Goal: Find specific page/section: Find specific page/section

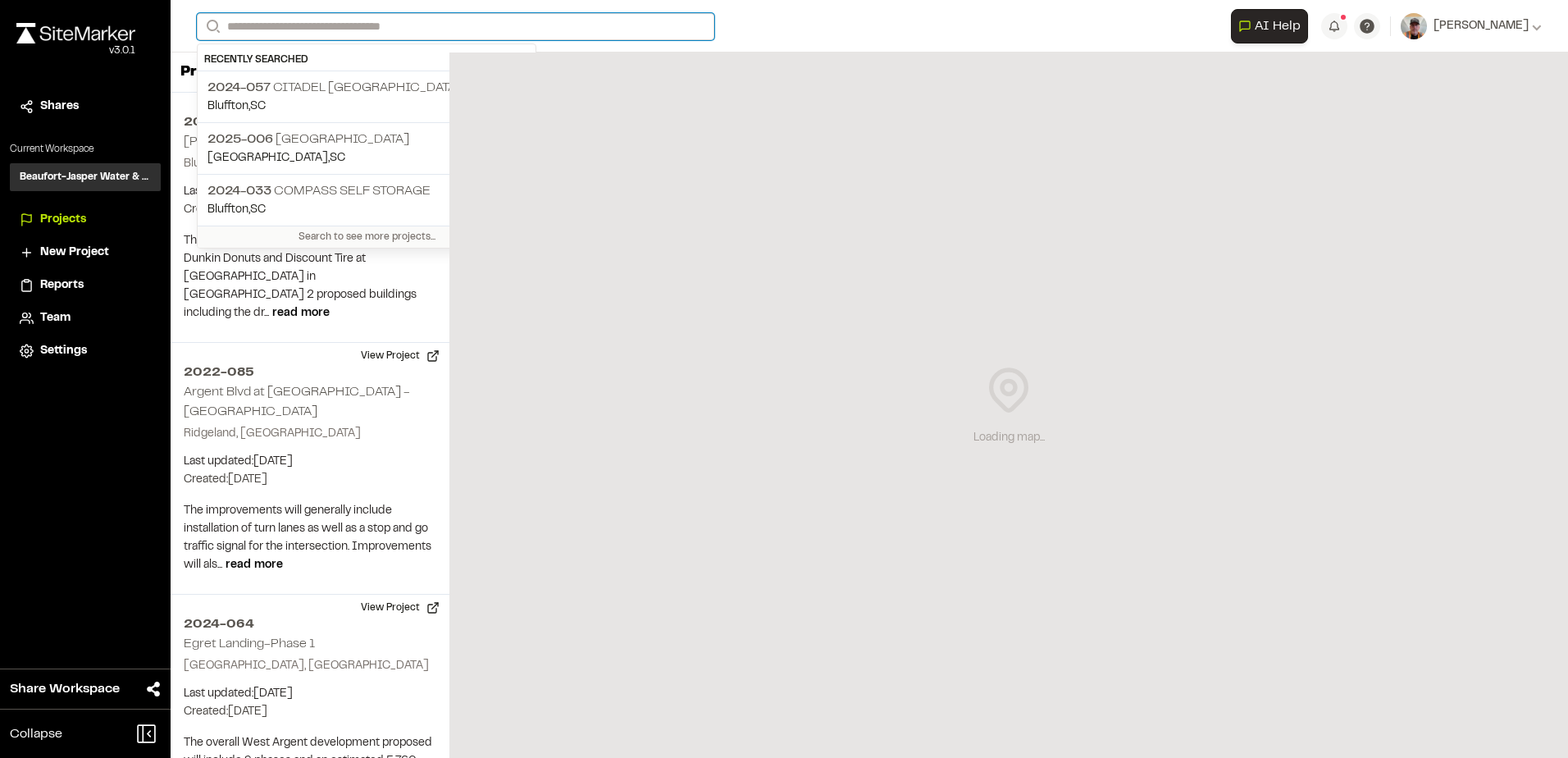
click at [311, 21] on input "Search" at bounding box center [455, 26] width 518 height 27
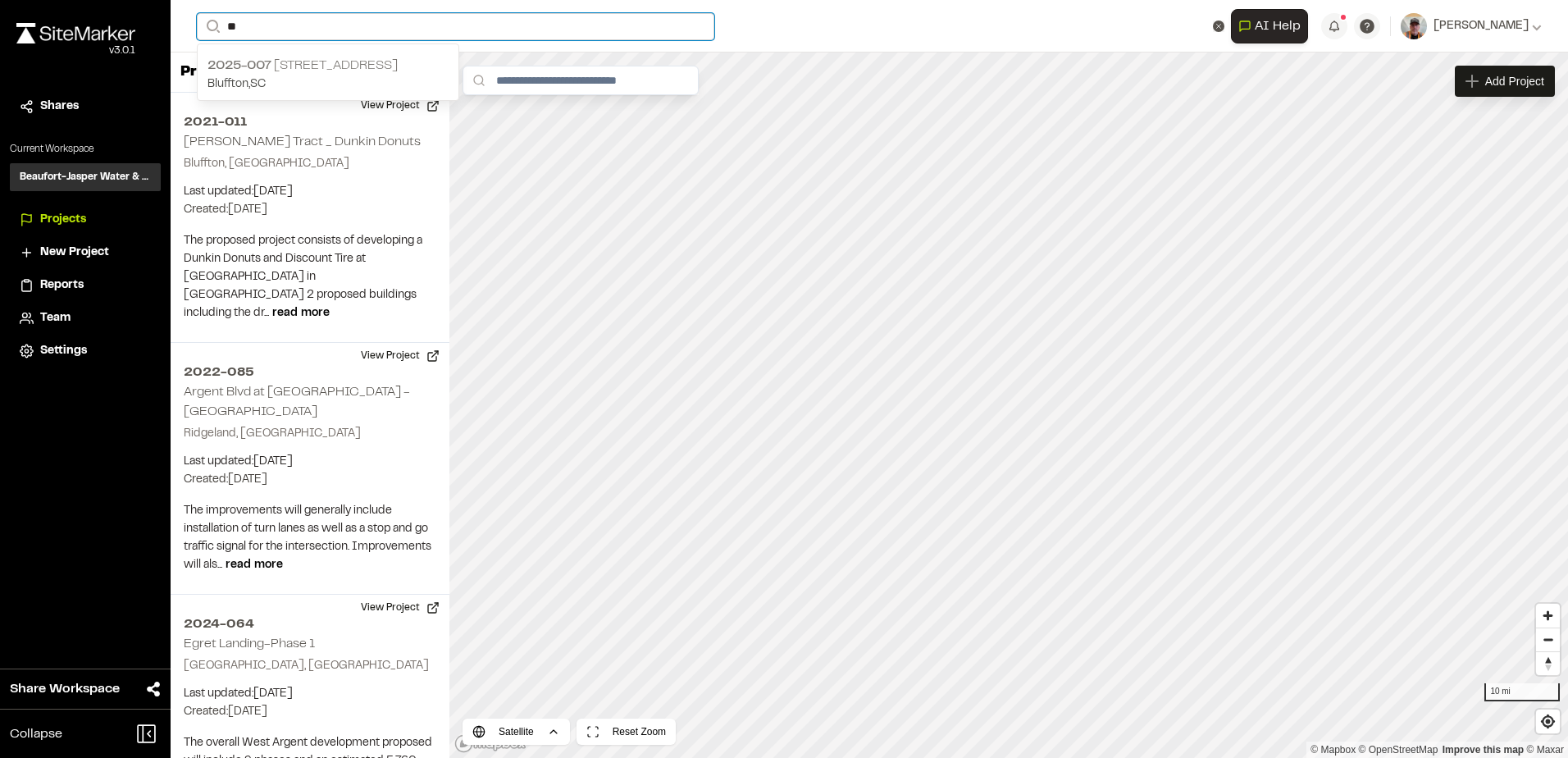
type input "**"
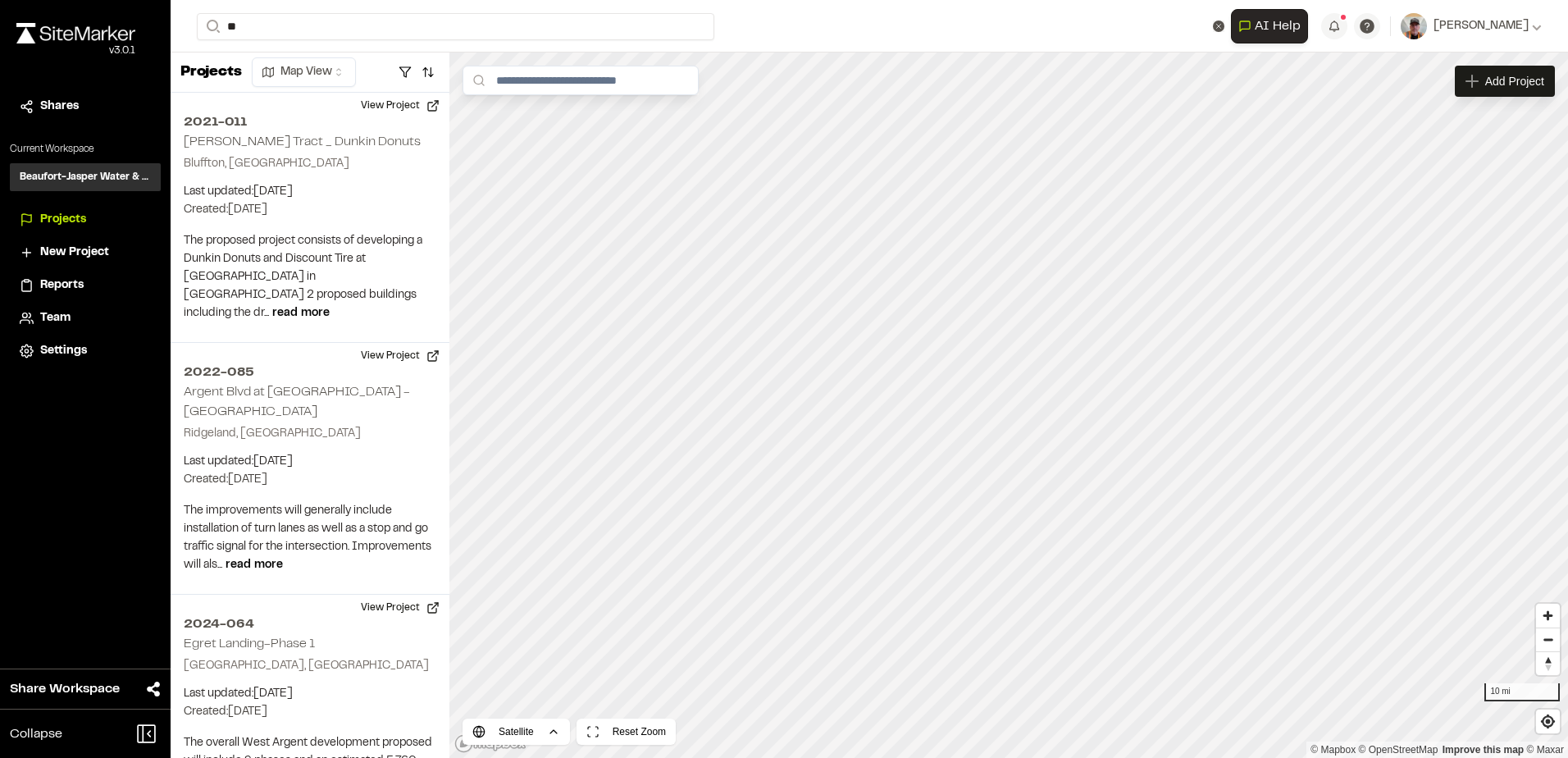
click at [321, 72] on p "2025-007 [STREET_ADDRESS]" at bounding box center [328, 66] width 241 height 20
